Goal: Information Seeking & Learning: Learn about a topic

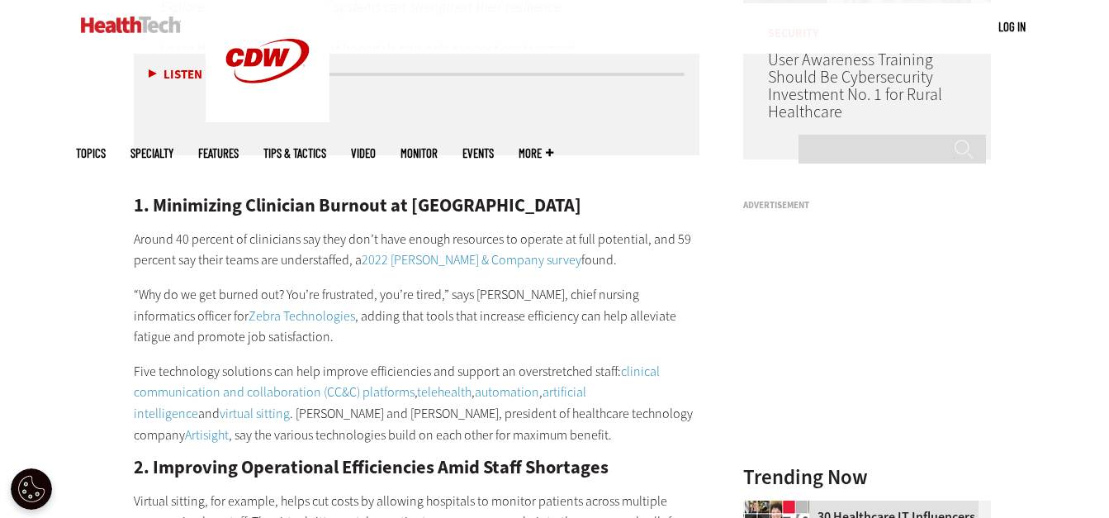
scroll to position [1436, 0]
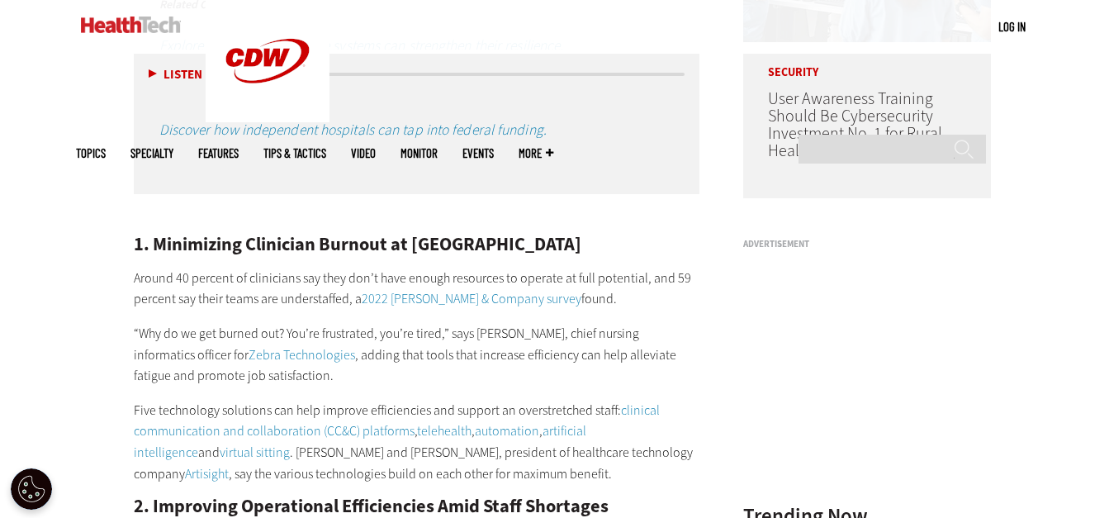
click at [600, 247] on h2 "1. Minimizing Clinician Burnout at [GEOGRAPHIC_DATA]" at bounding box center [417, 244] width 566 height 18
drag, startPoint x: 150, startPoint y: 244, endPoint x: 608, endPoint y: 248, distance: 457.4
click at [608, 248] on h2 "1. Minimizing Clinician Burnout at [GEOGRAPHIC_DATA]" at bounding box center [417, 244] width 566 height 18
drag, startPoint x: 608, startPoint y: 248, endPoint x: 584, endPoint y: 244, distance: 24.3
copy h2 "Minimizing Clinician Burnout at [GEOGRAPHIC_DATA]"
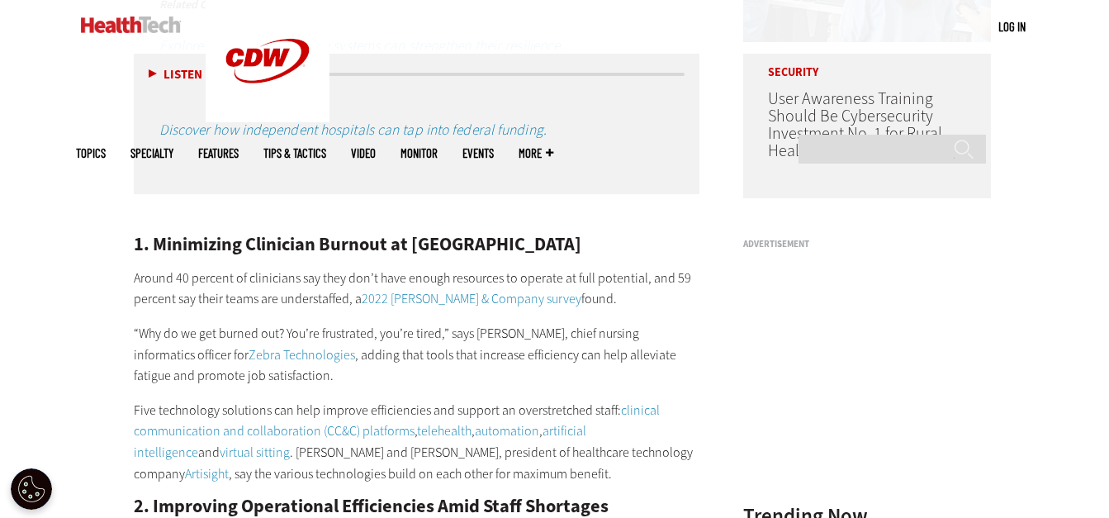
copy h2 "Minimizing Clinician Burnout at [GEOGRAPHIC_DATA]"
click at [307, 303] on p "Around 40 percent of clinicians say they don’t have enough resources to operate…" at bounding box center [417, 288] width 566 height 42
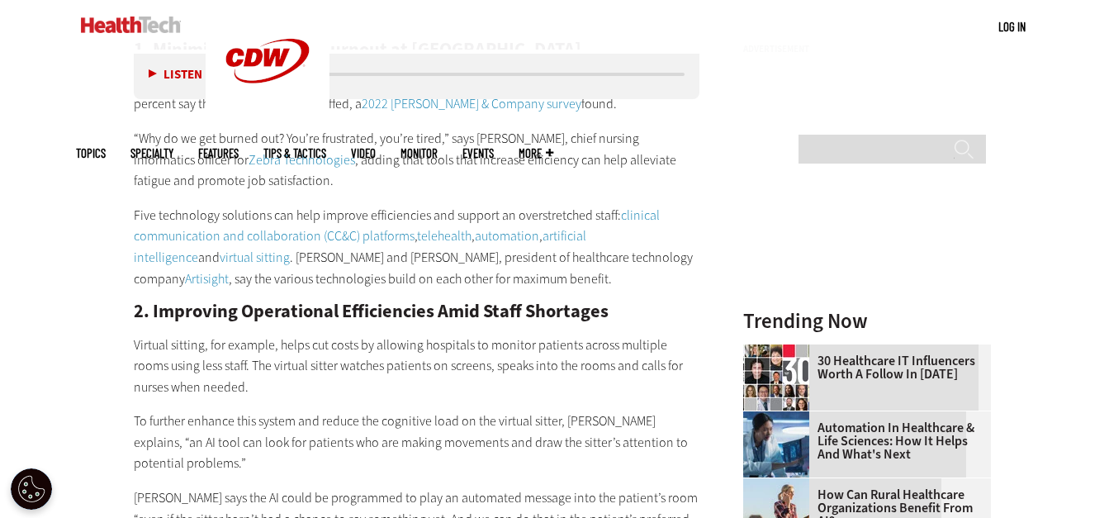
scroll to position [1683, 0]
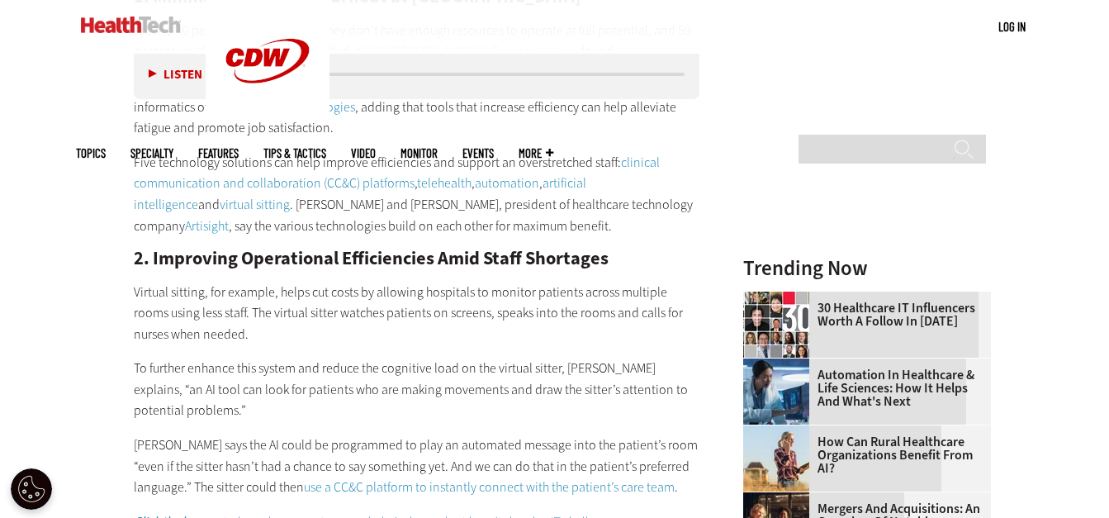
click at [281, 259] on h2 "2. Improving Operational Efficiencies Amid Staff Shortages" at bounding box center [417, 258] width 566 height 18
click at [282, 261] on h2 "2. Improving Operational Efficiencies Amid Staff Shortages" at bounding box center [417, 258] width 566 height 18
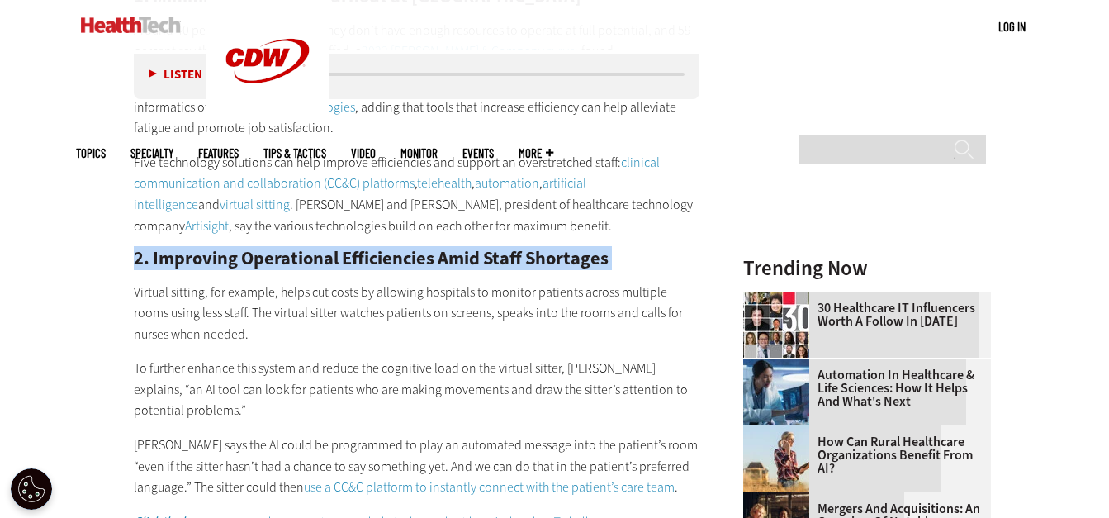
drag, startPoint x: 282, startPoint y: 261, endPoint x: 220, endPoint y: 264, distance: 61.2
click at [220, 264] on h2 "2. Improving Operational Efficiencies Amid Staff Shortages" at bounding box center [417, 258] width 566 height 18
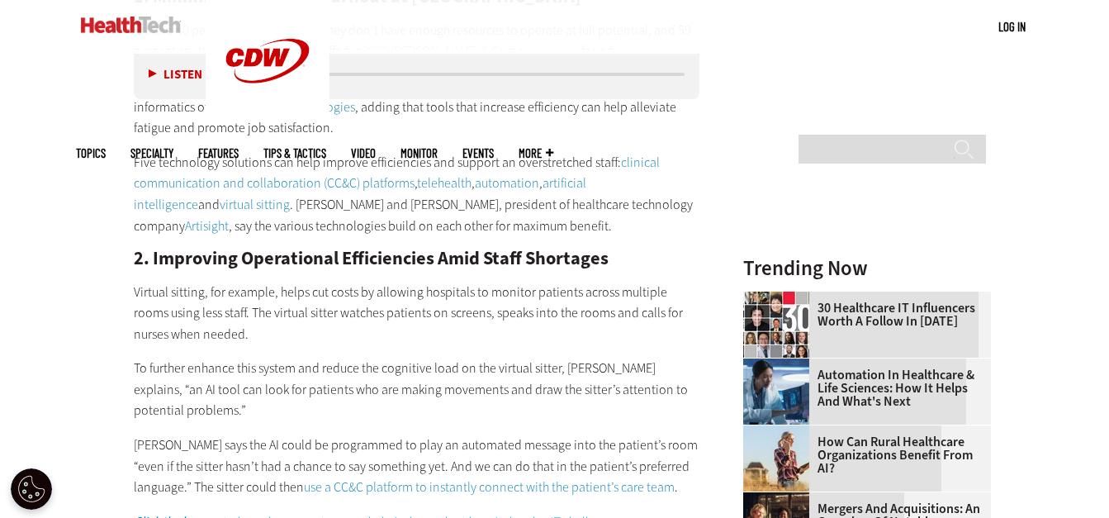
click at [613, 261] on h2 "2. Improving Operational Efficiencies Amid Staff Shortages" at bounding box center [417, 258] width 566 height 18
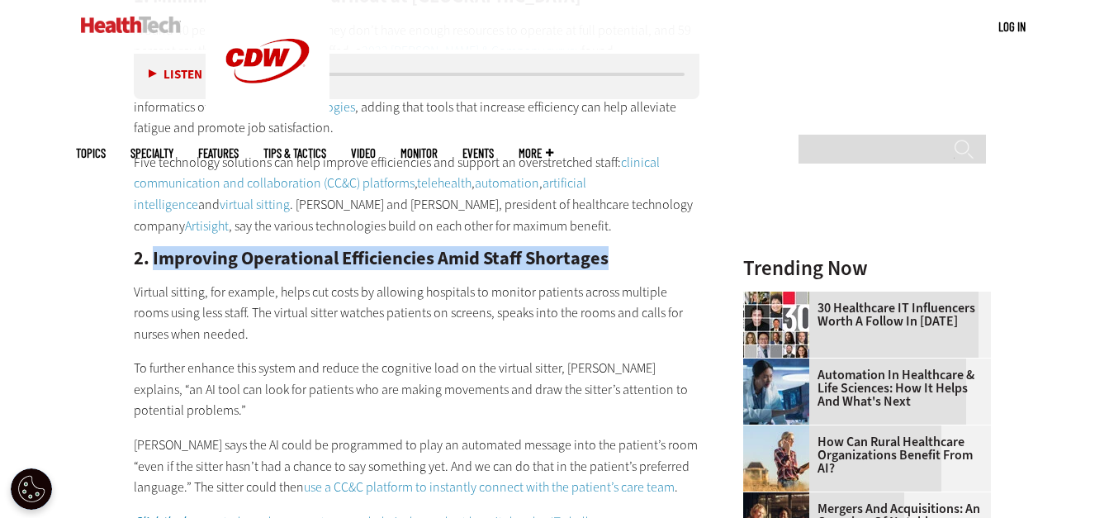
drag, startPoint x: 607, startPoint y: 256, endPoint x: 152, endPoint y: 250, distance: 454.9
click at [152, 250] on h2 "2. Improving Operational Efficiencies Amid Staff Shortages" at bounding box center [417, 258] width 566 height 18
drag, startPoint x: 154, startPoint y: 250, endPoint x: 184, endPoint y: 253, distance: 30.6
copy h2 "Improving Operational Efficiencies Amid Staff Shortages"
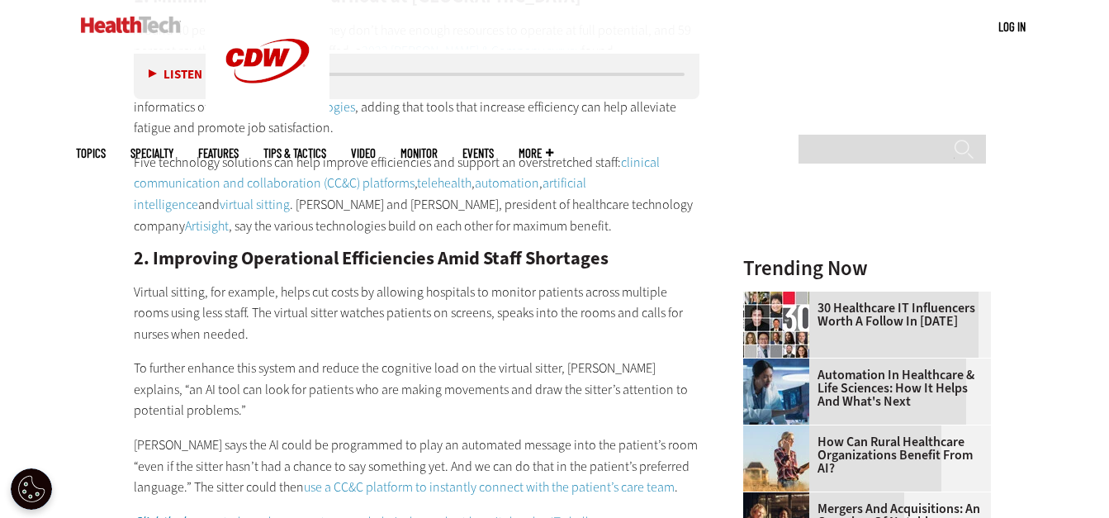
click at [415, 326] on p "Virtual sitting, for example, helps cut costs by allowing hospitals to monitor …" at bounding box center [417, 314] width 566 height 64
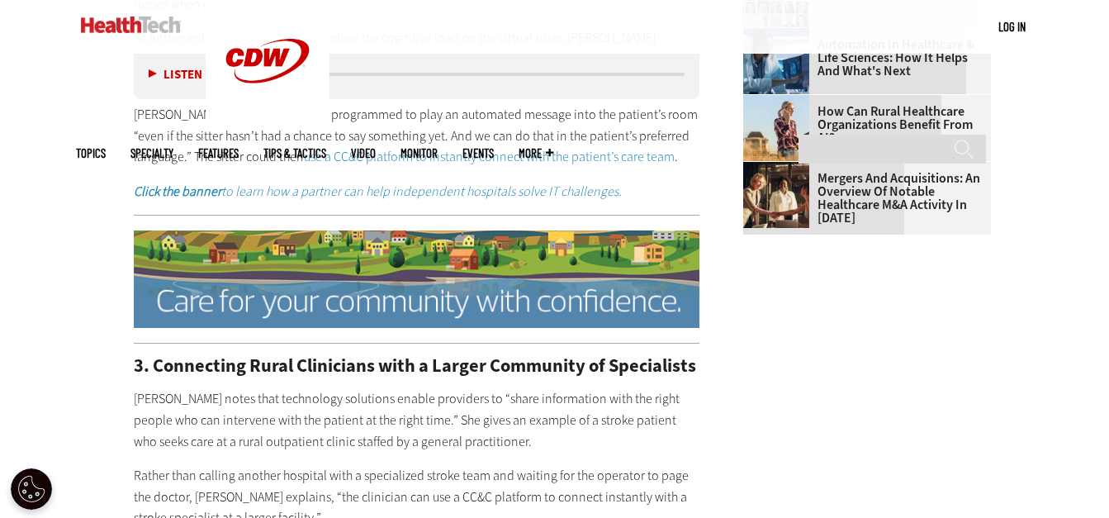
scroll to position [2096, 0]
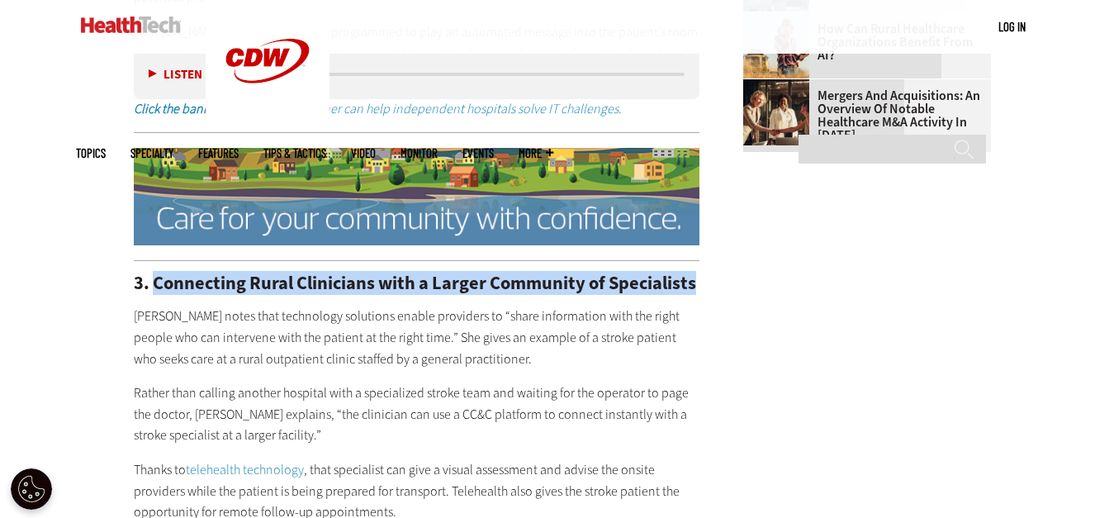
drag, startPoint x: 694, startPoint y: 261, endPoint x: 154, endPoint y: 262, distance: 540.7
click at [154, 274] on h2 "3. Connecting Rural Clinicians with a Larger Community of Specialists" at bounding box center [417, 283] width 566 height 18
drag, startPoint x: 154, startPoint y: 262, endPoint x: 291, endPoint y: 263, distance: 137.9
copy h2 "Connecting Rural Clinicians with a Larger Community of Specialists"
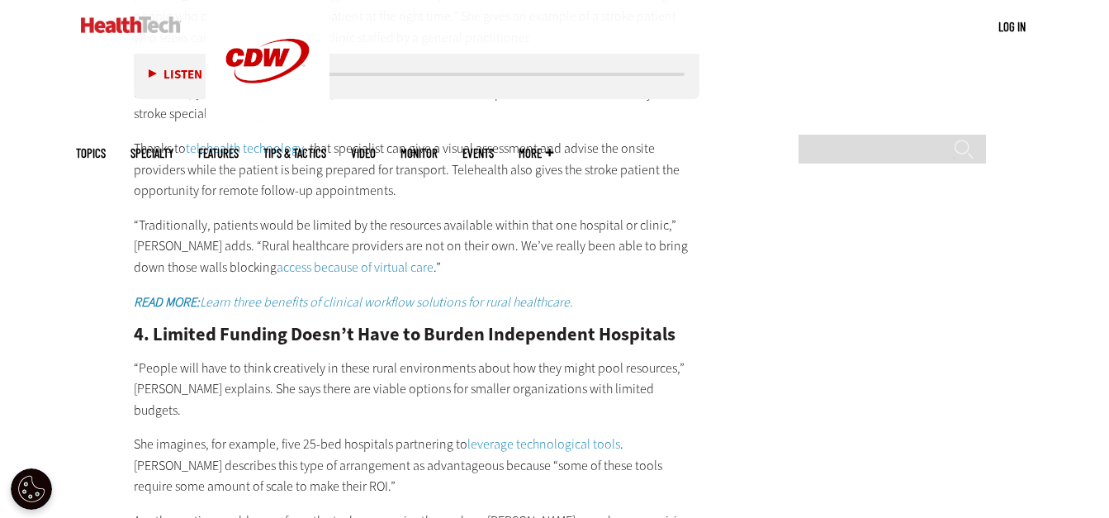
scroll to position [2426, 0]
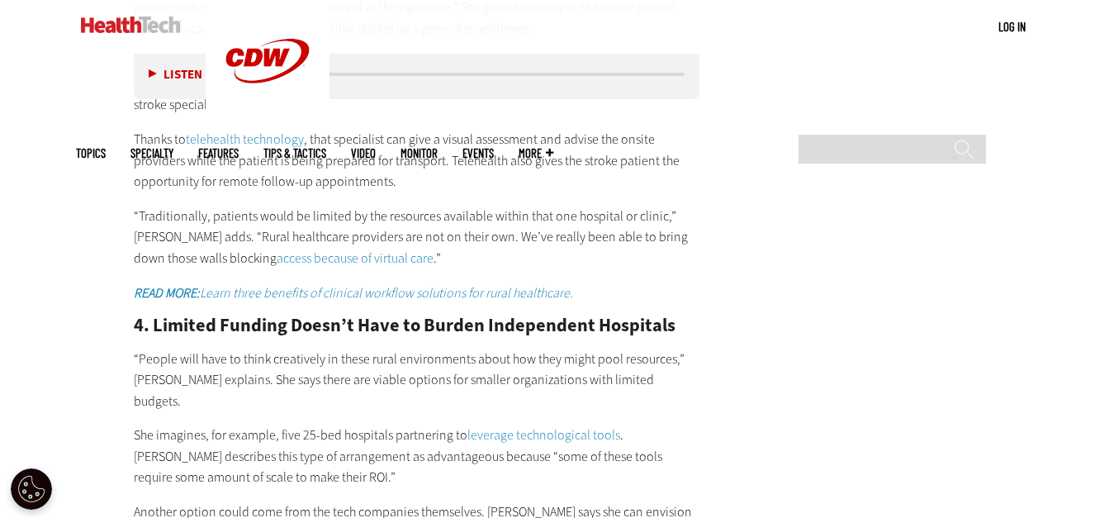
click at [670, 316] on h2 "4. Limited Funding Doesn’t Have to Burden Independent Hospitals" at bounding box center [417, 325] width 566 height 18
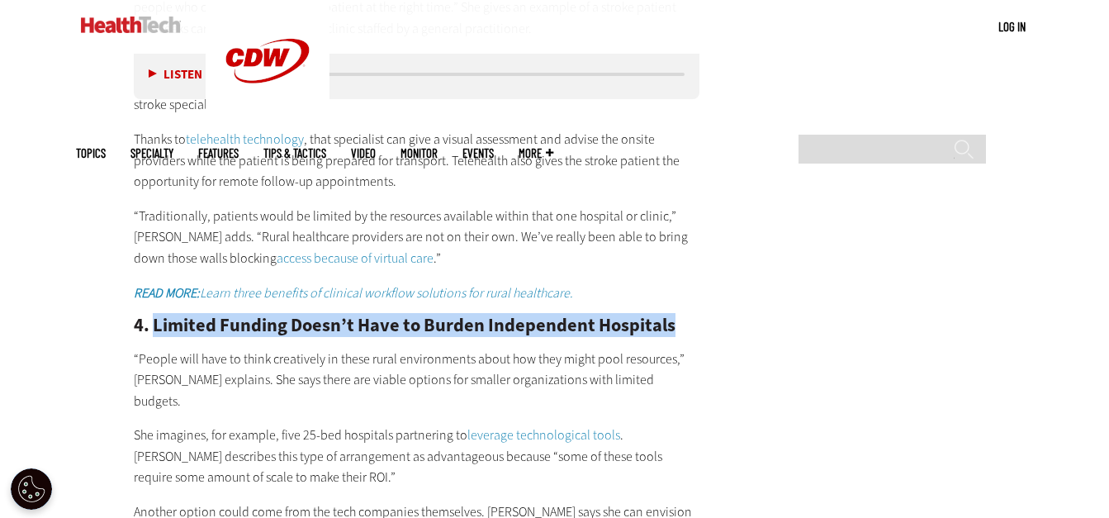
drag, startPoint x: 667, startPoint y: 303, endPoint x: 154, endPoint y: 314, distance: 513.6
click at [154, 316] on h2 "4. Limited Funding Doesn’t Have to Burden Independent Hospitals" at bounding box center [417, 325] width 566 height 18
drag, startPoint x: 154, startPoint y: 314, endPoint x: 194, endPoint y: 312, distance: 40.5
copy h2 "Limited Funding Doesn’t Have to Burden Independent Hospitals"
